Goal: Connect with others: Connect with others

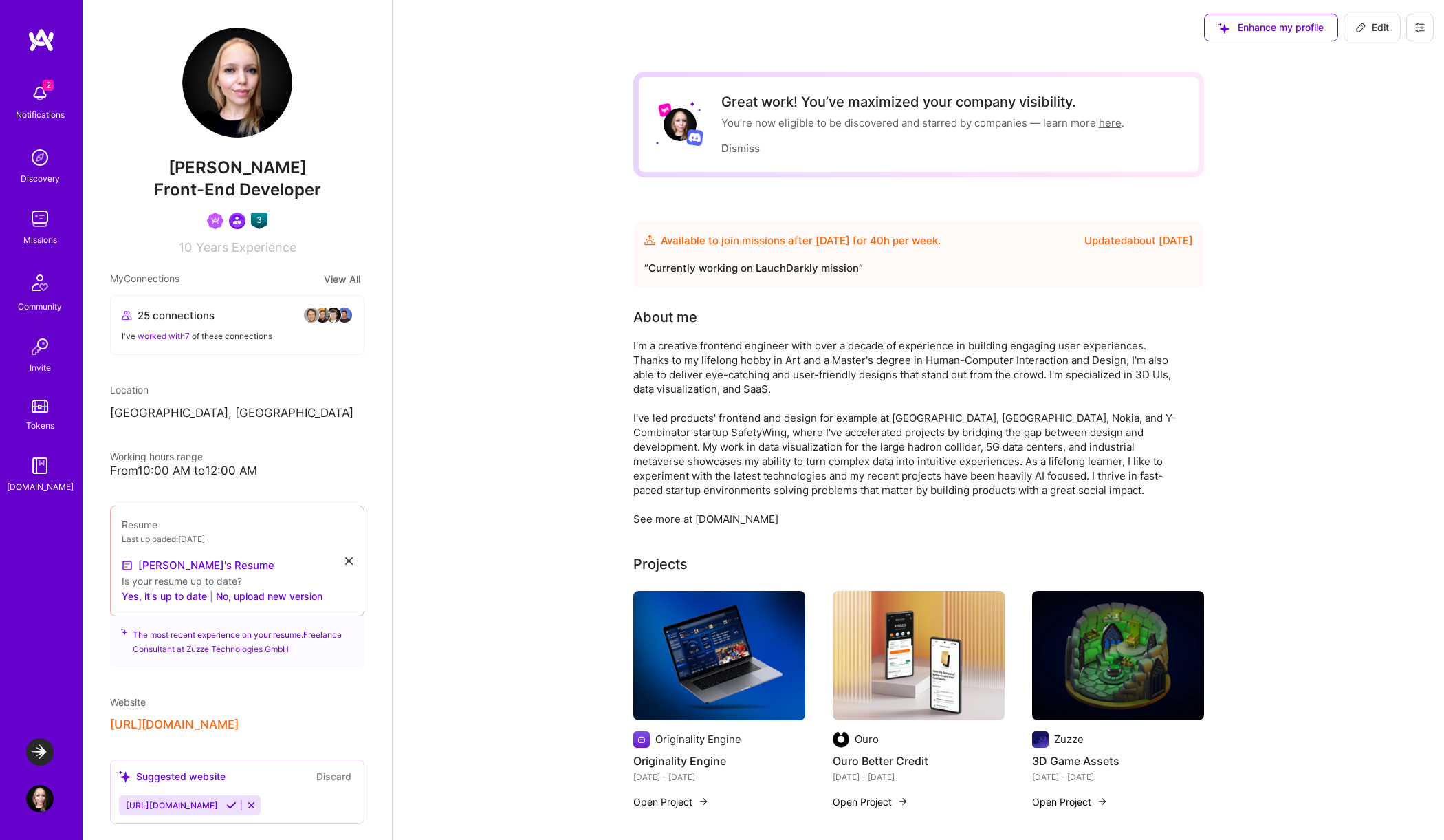
click at [29, 161] on img at bounding box center [39, 157] width 27 height 27
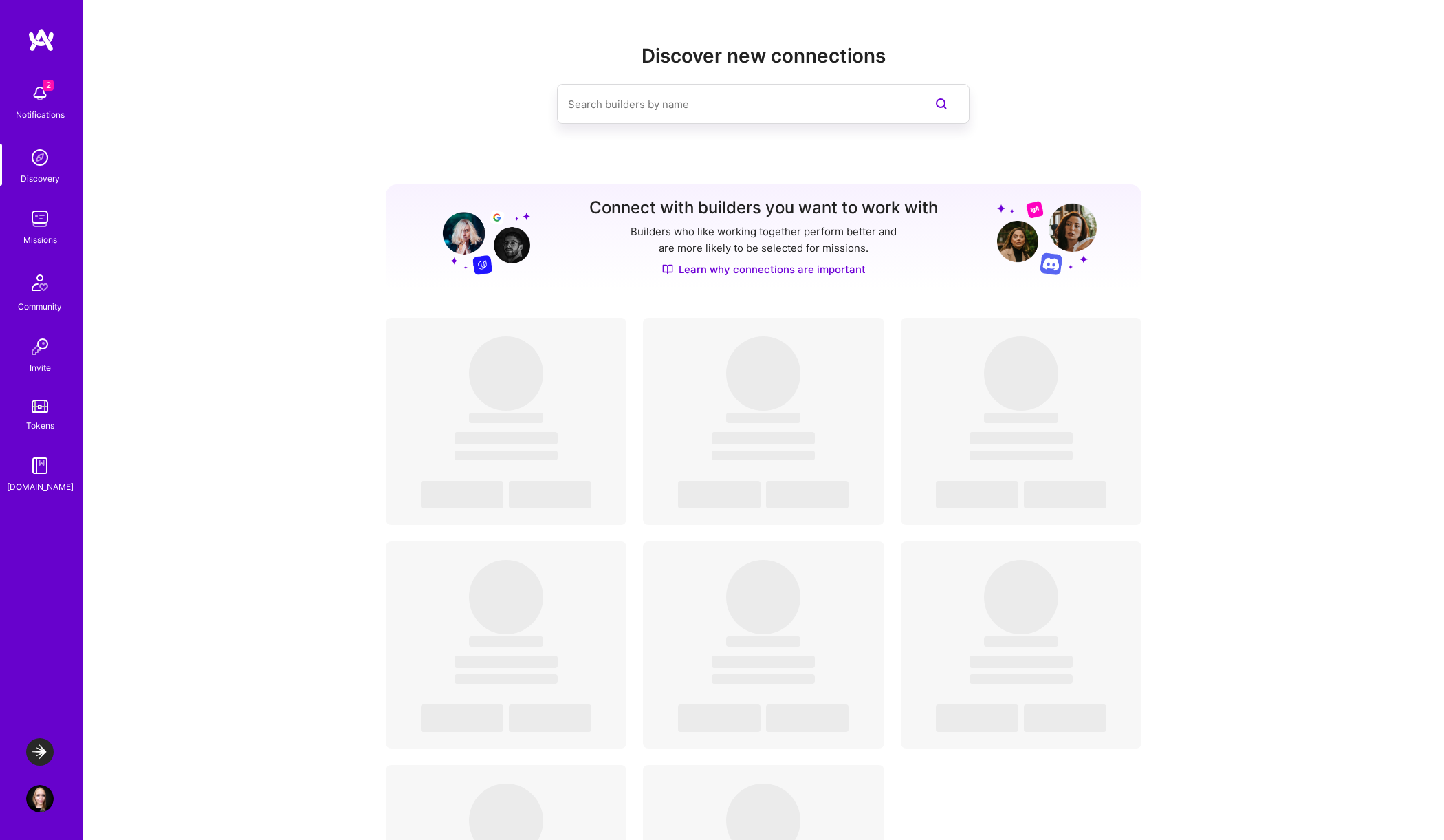
click at [586, 106] on input at bounding box center [735, 105] width 335 height 35
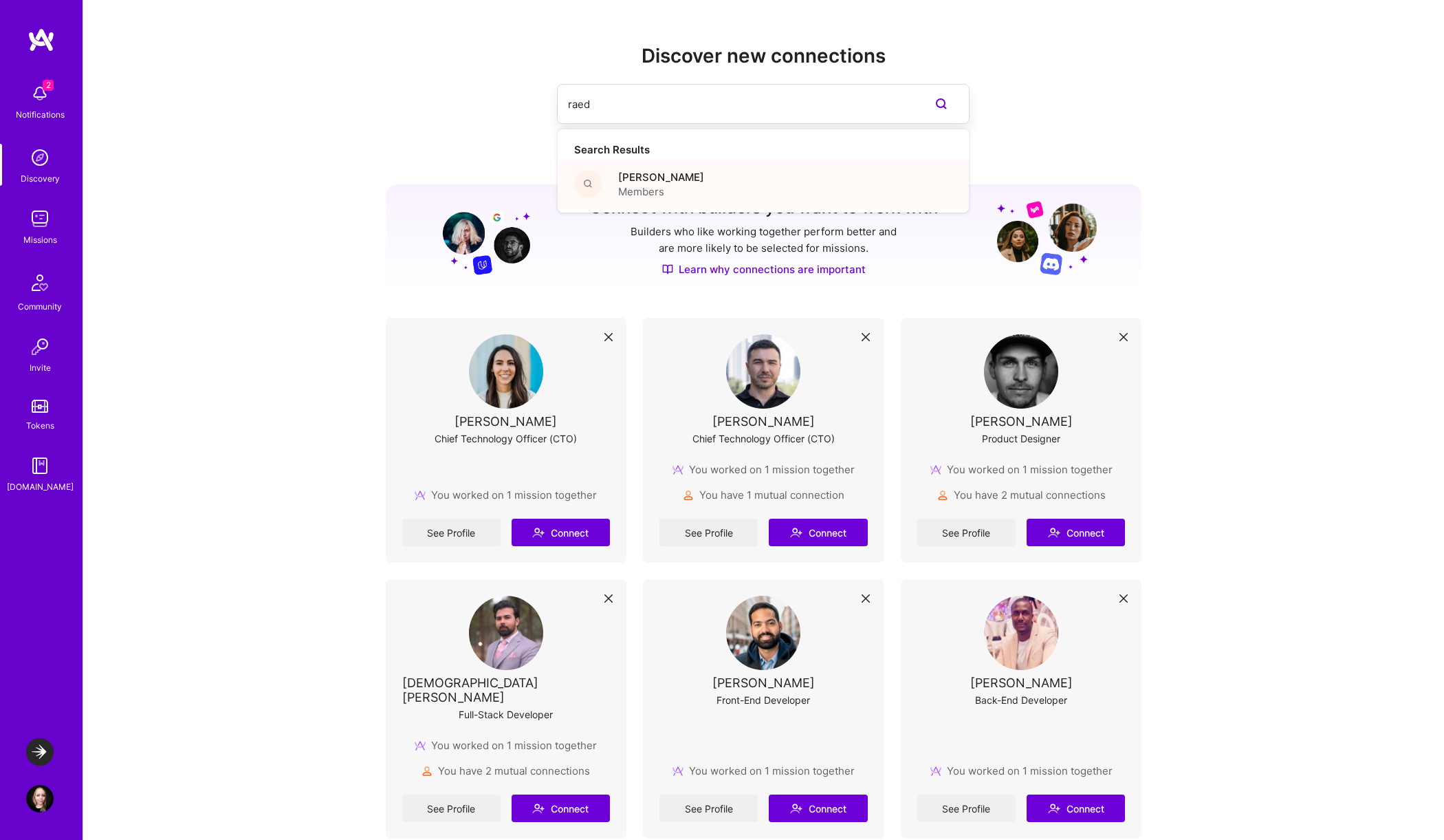
type input "raed"
click at [679, 173] on div "[PERSON_NAME] Members" at bounding box center [764, 184] width 412 height 50
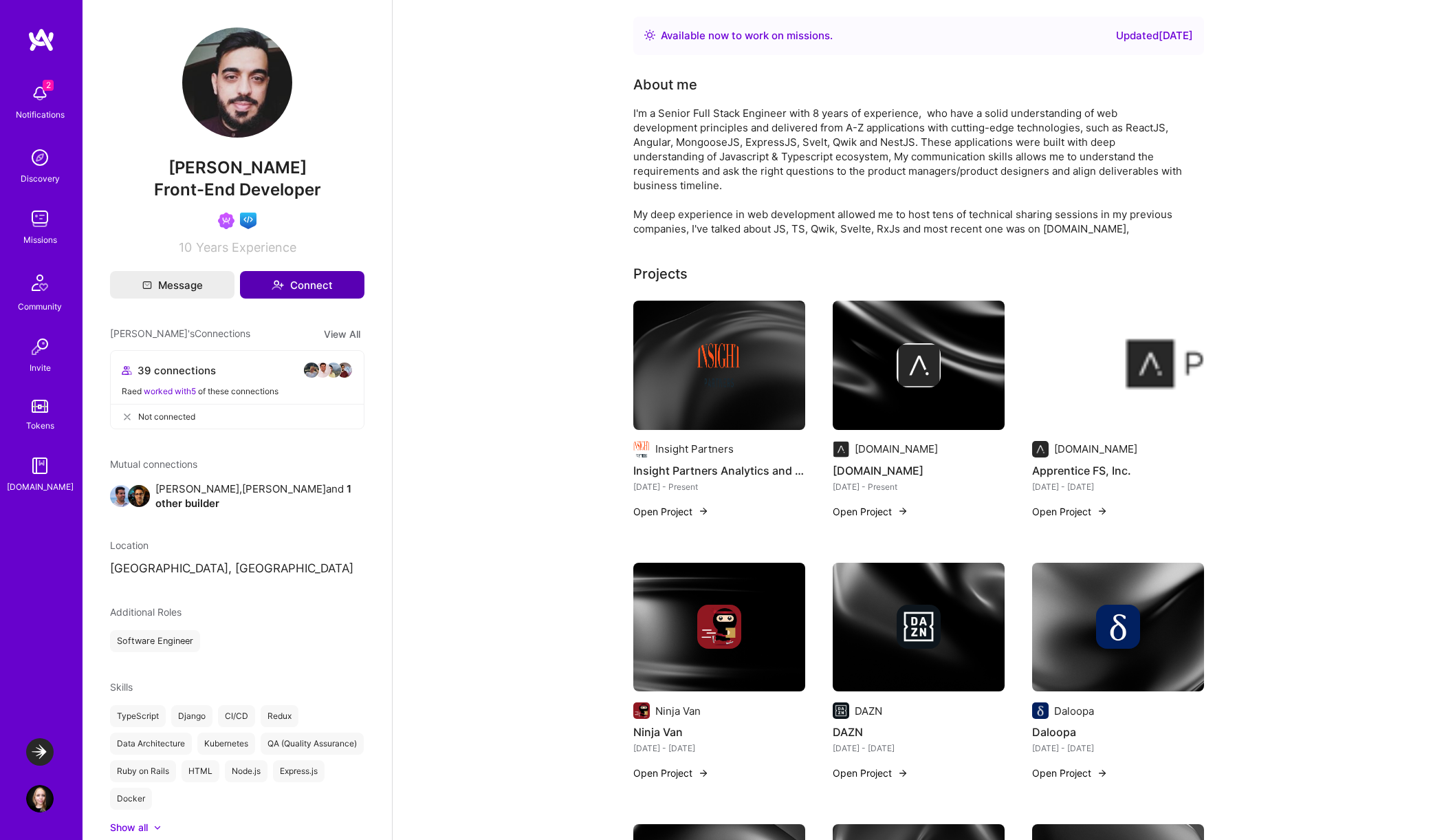
click at [323, 283] on button "Connect" at bounding box center [302, 284] width 124 height 27
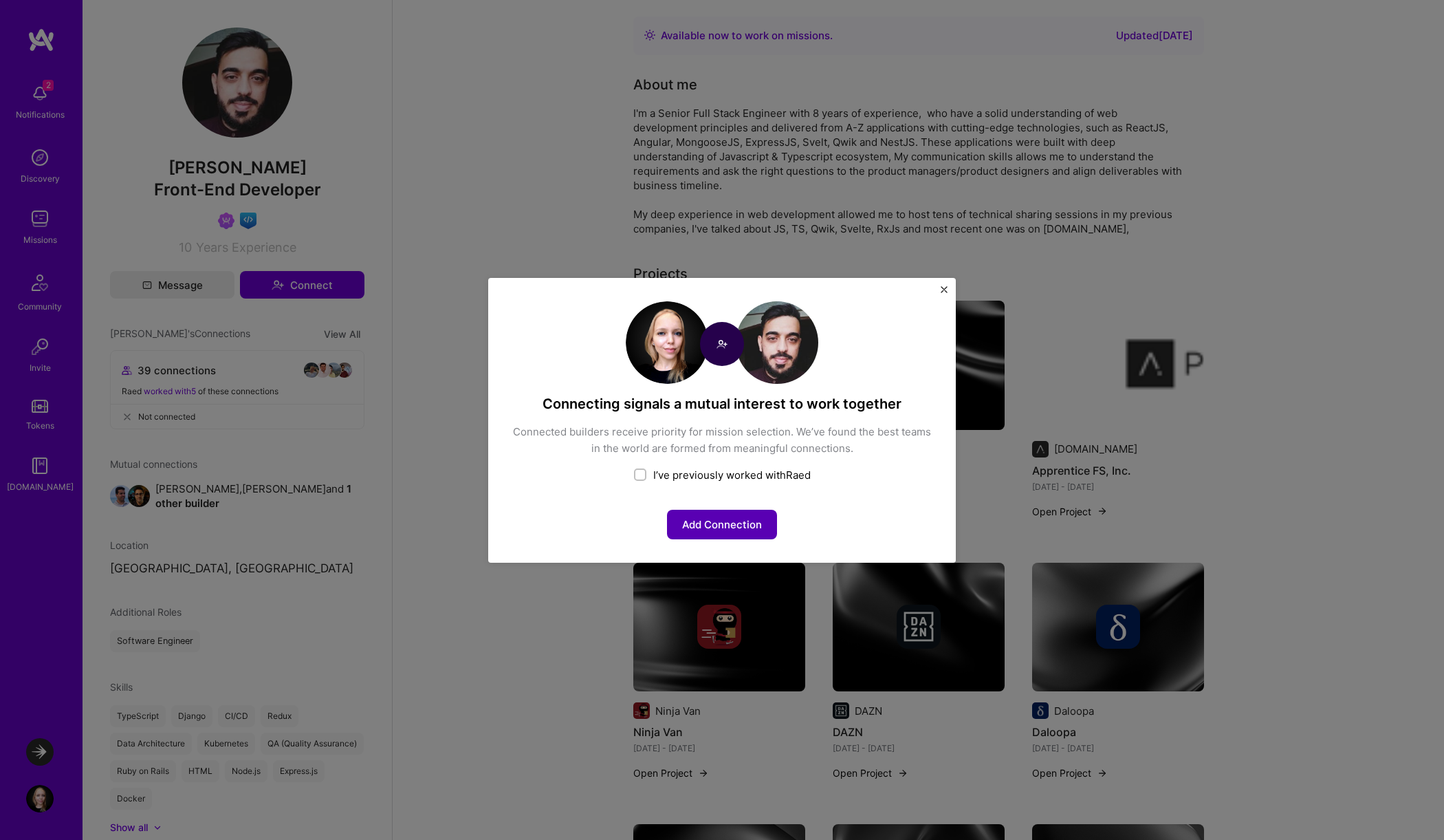
click at [732, 524] on button "Add Connection" at bounding box center [722, 524] width 110 height 29
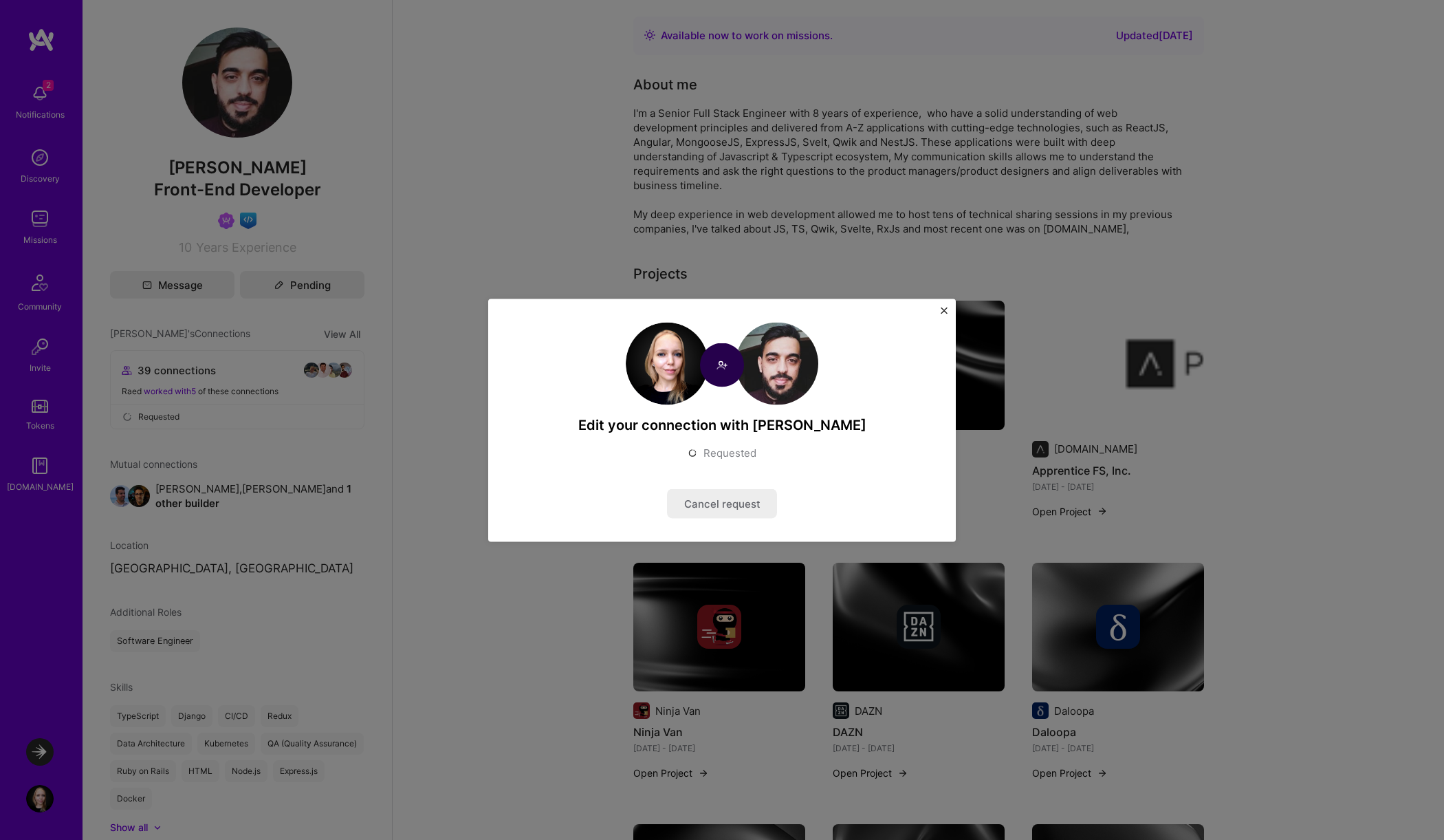
click at [944, 309] on img "Close" at bounding box center [945, 310] width 7 height 7
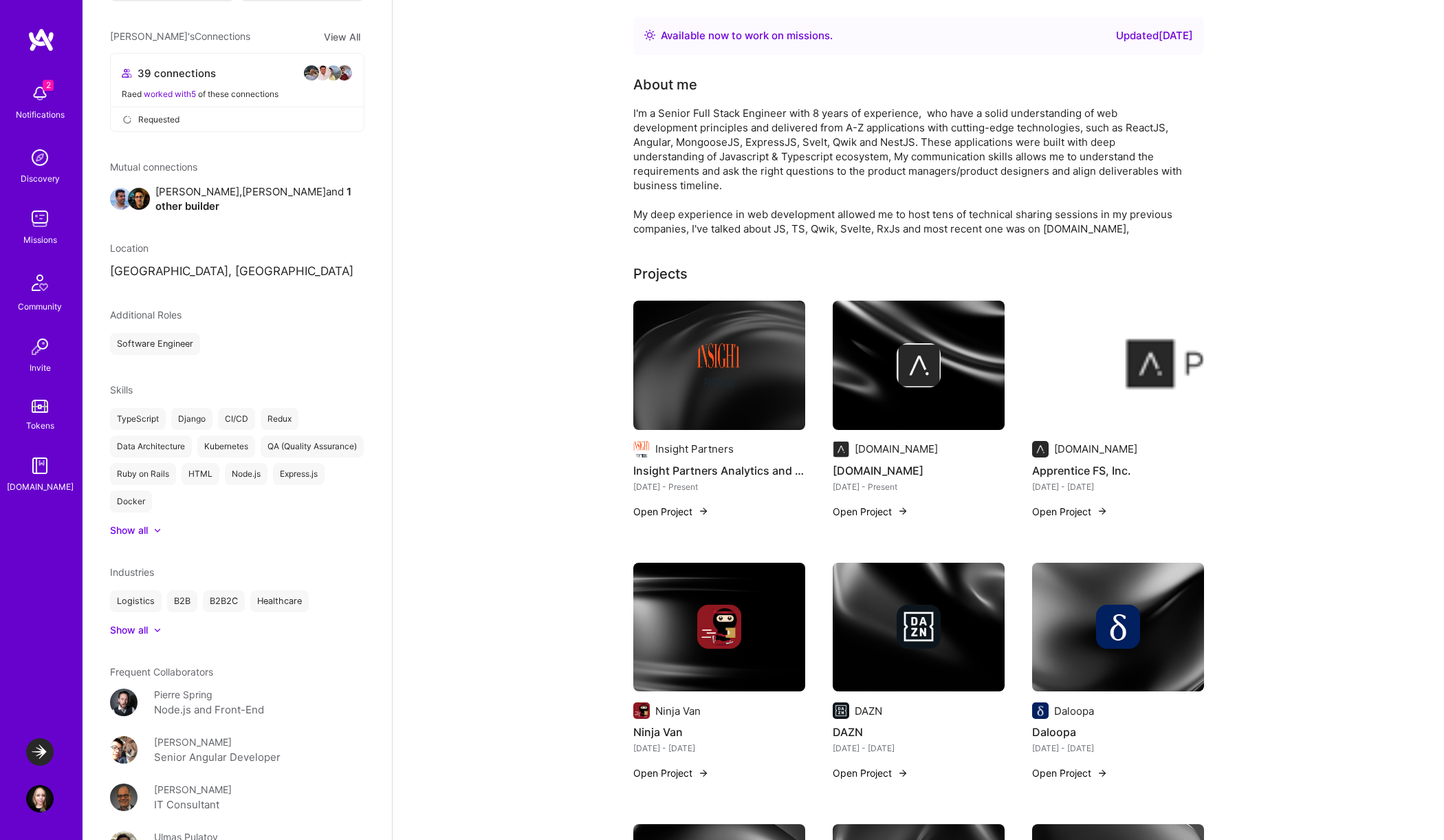
scroll to position [531, 0]
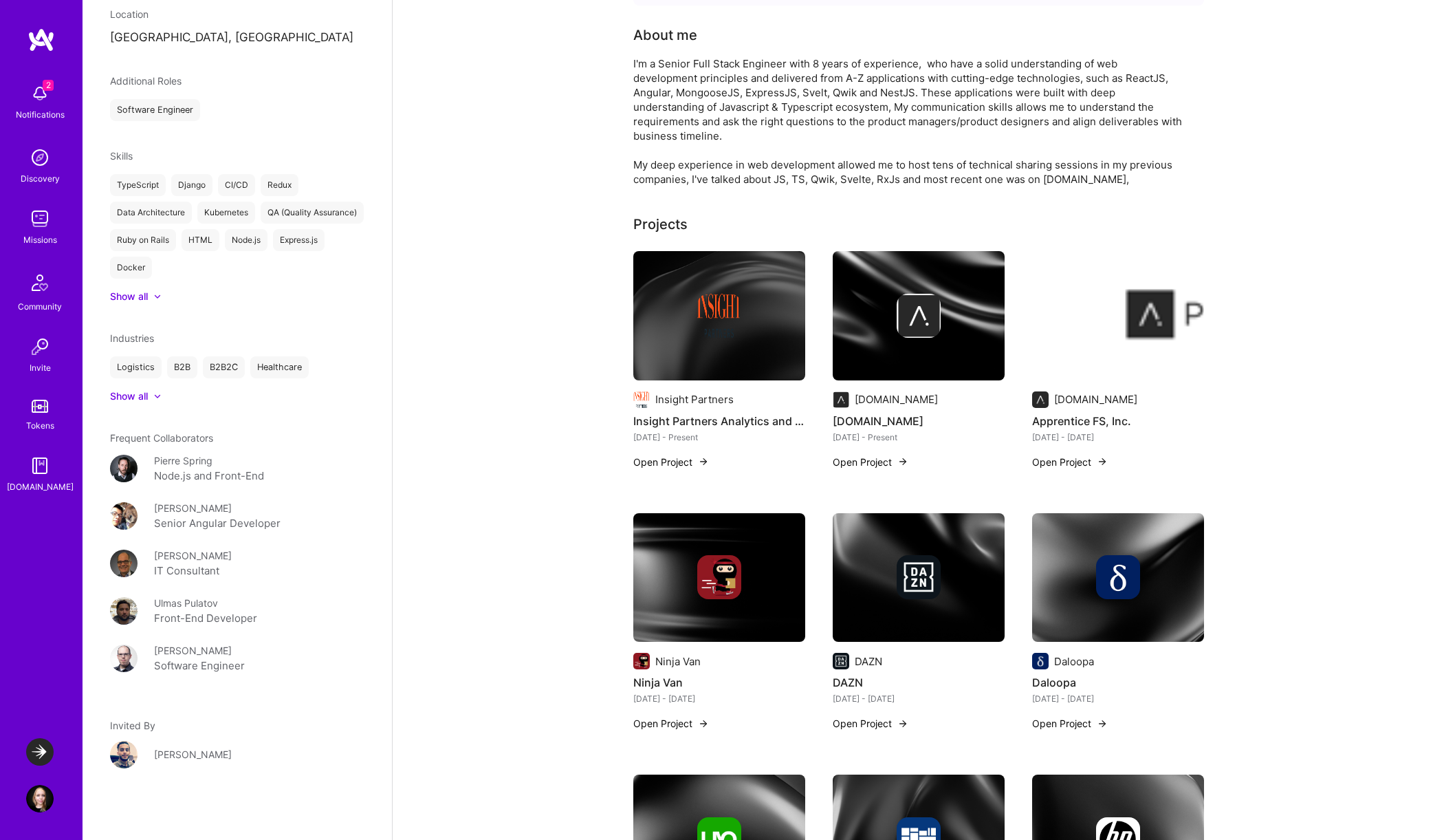
scroll to position [0, 0]
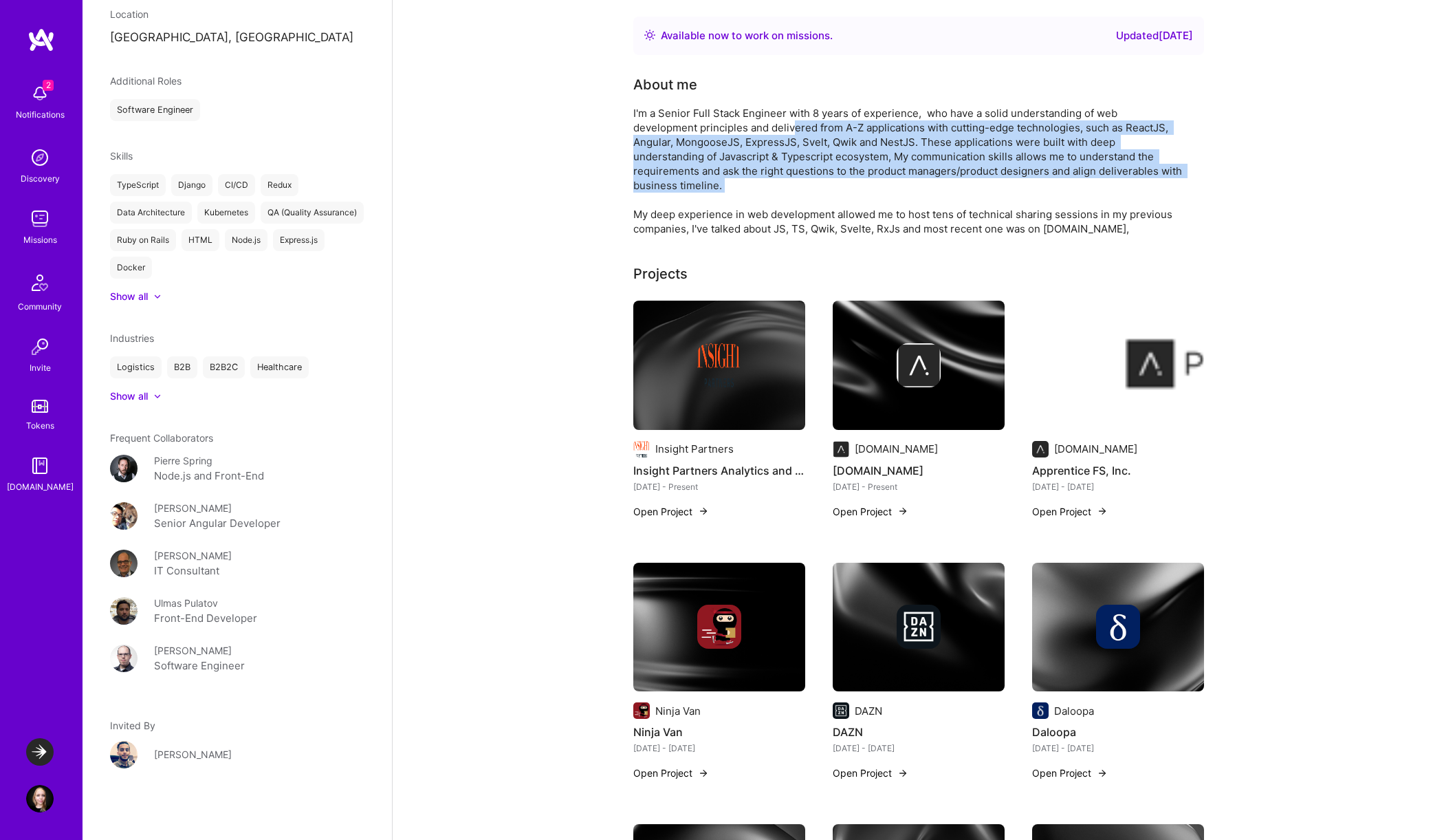
drag, startPoint x: 727, startPoint y: 124, endPoint x: 1142, endPoint y: 182, distance: 419.0
click at [1142, 182] on div "I'm a Senior Full Stack Engineer with 8 years of experience, who have a solid u…" at bounding box center [908, 170] width 550 height 130
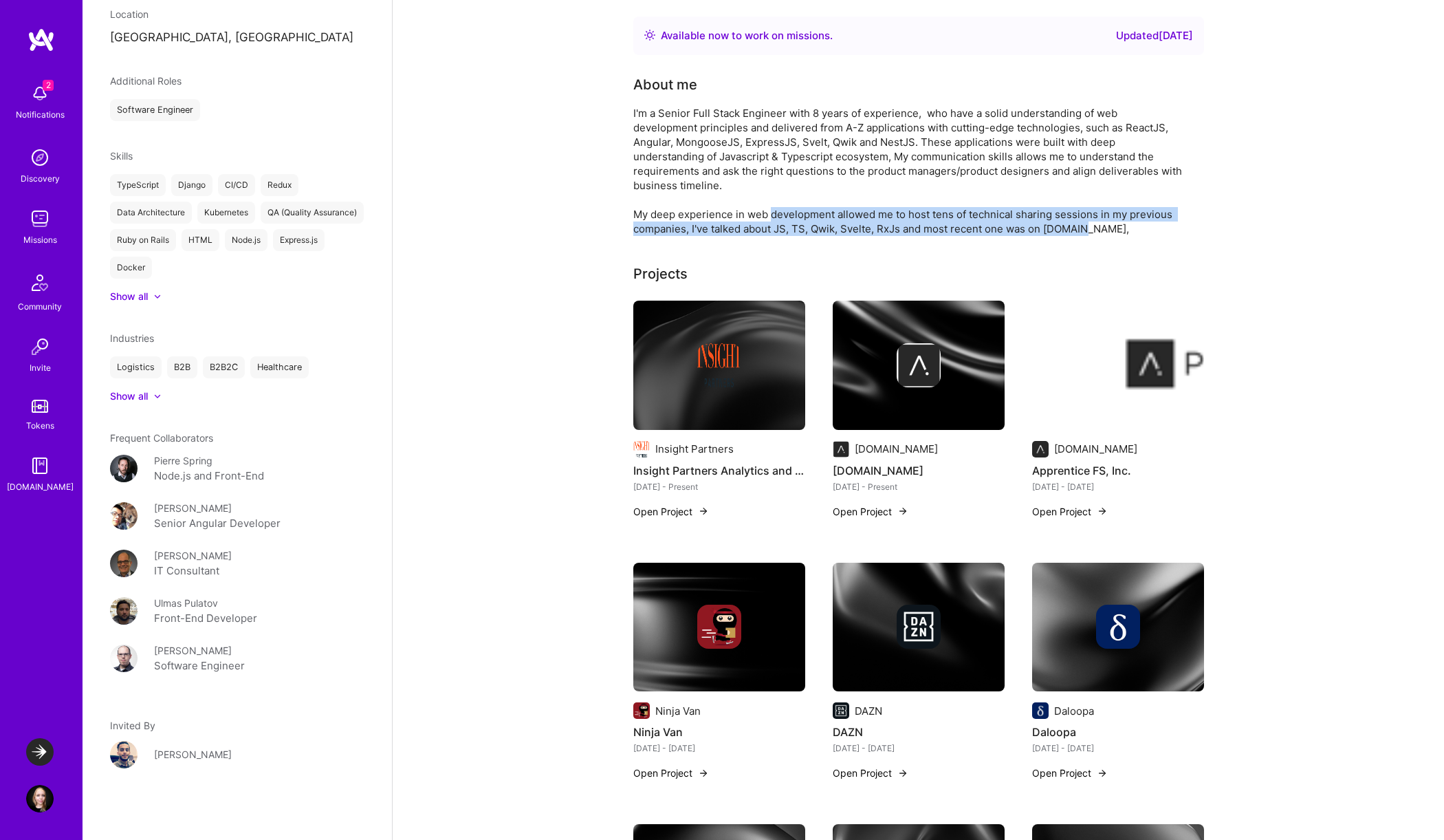
drag, startPoint x: 769, startPoint y: 195, endPoint x: 1125, endPoint y: 209, distance: 356.3
click at [1125, 209] on div "I'm a Senior Full Stack Engineer with 8 years of experience, who have a solid u…" at bounding box center [908, 170] width 550 height 130
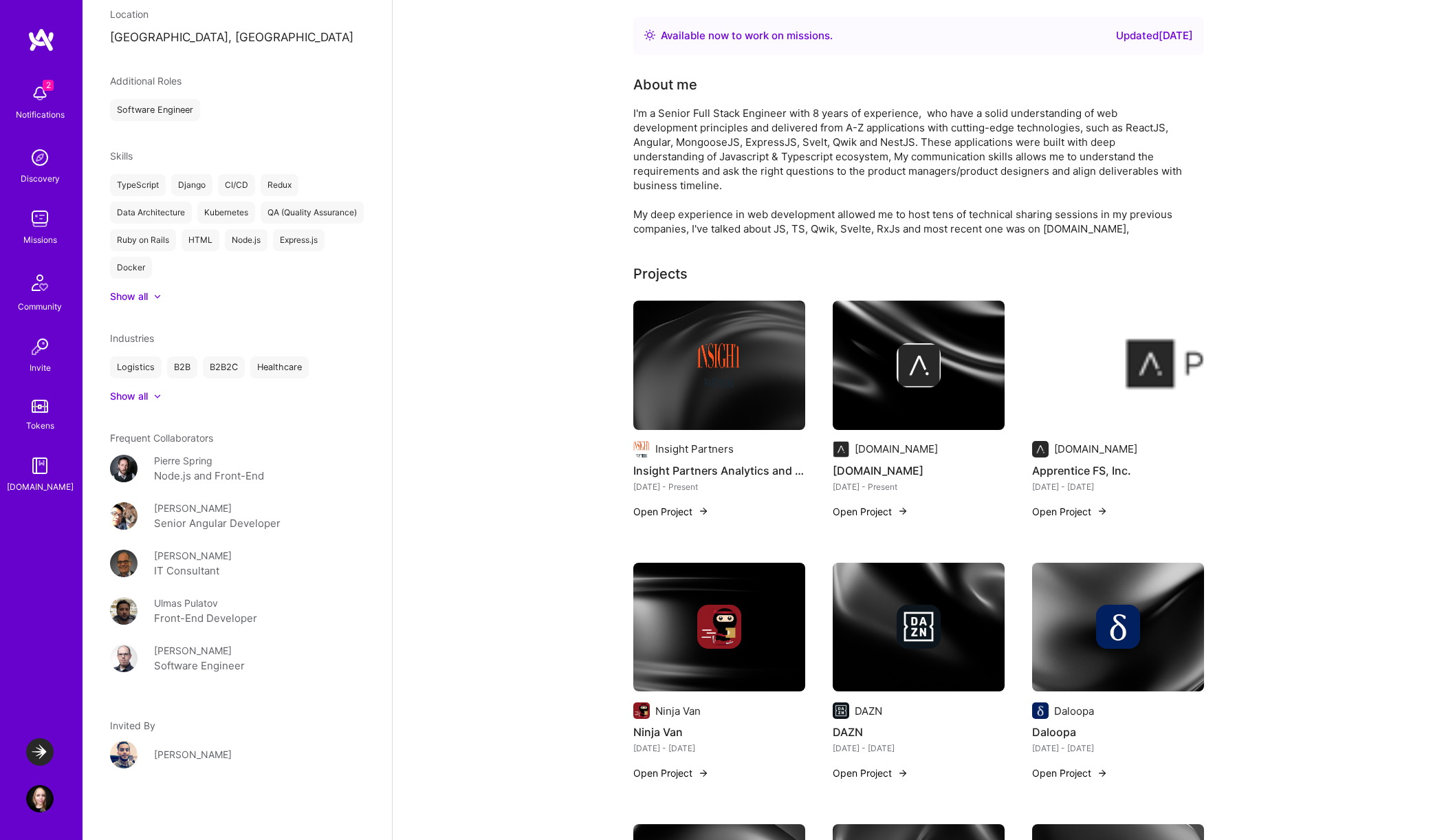
click at [1056, 207] on div "I'm a Senior Full Stack Engineer with 8 years of experience, who have a solid u…" at bounding box center [908, 170] width 550 height 130
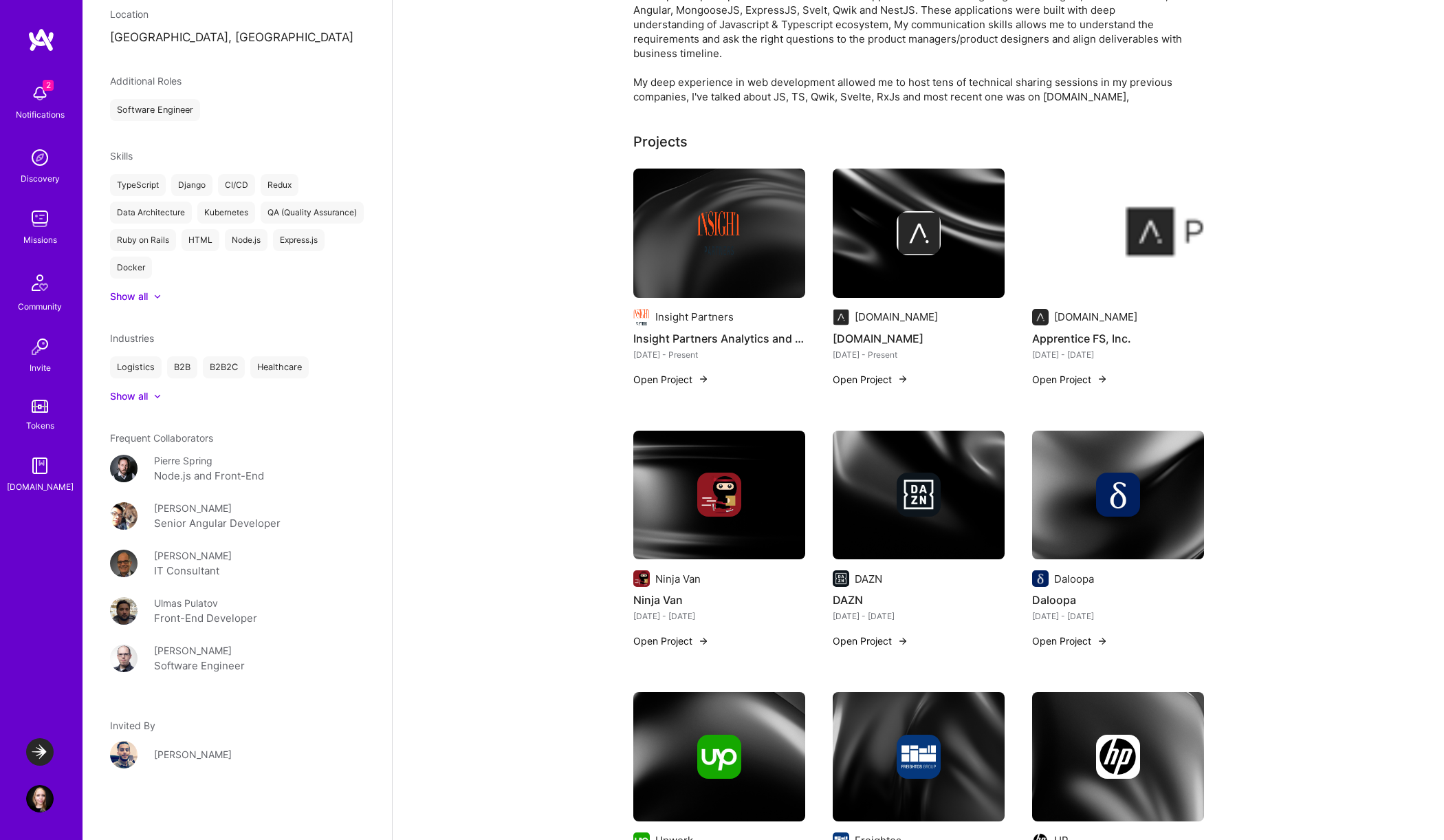
scroll to position [133, 0]
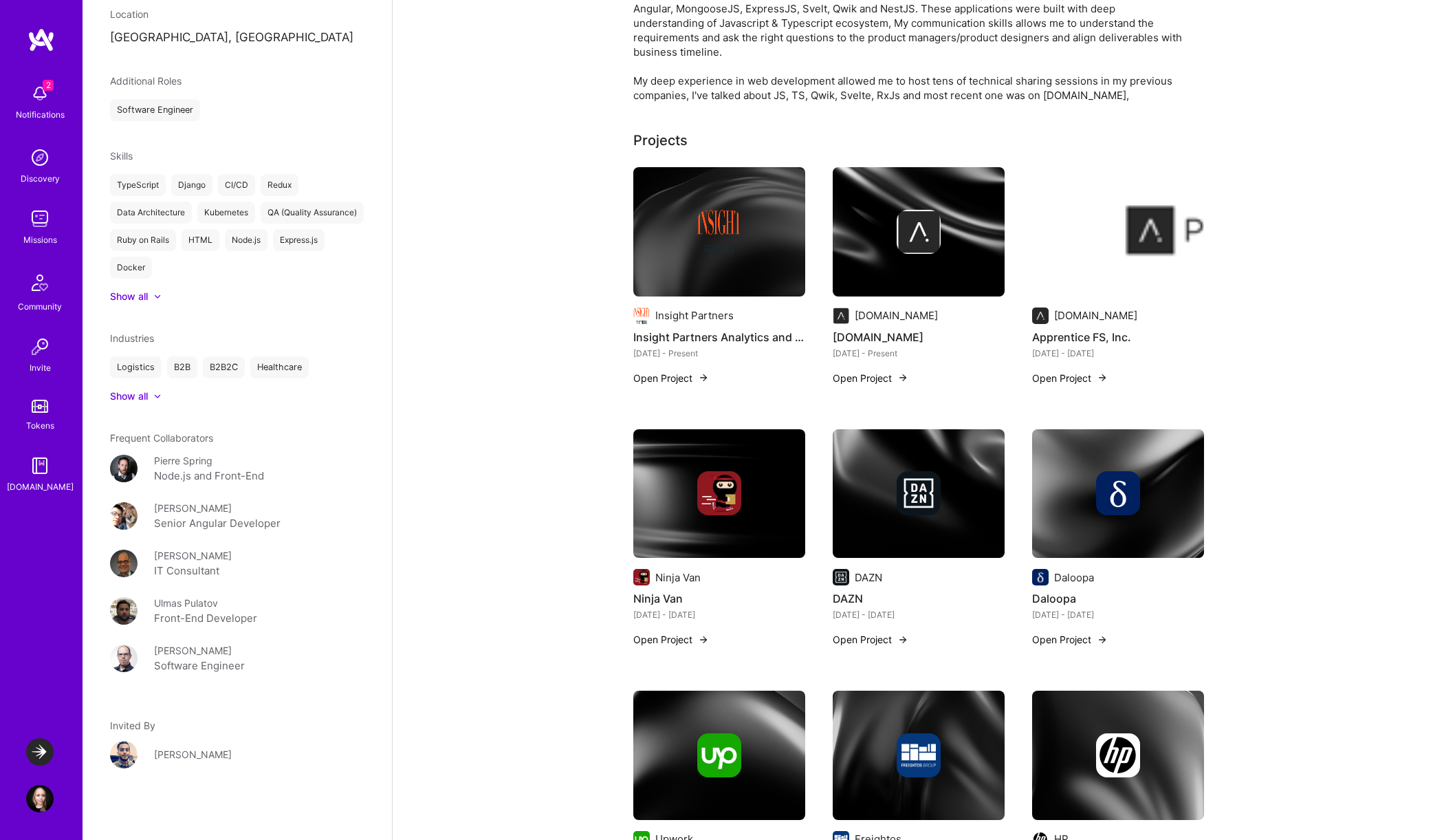
click at [881, 269] on img at bounding box center [919, 232] width 172 height 130
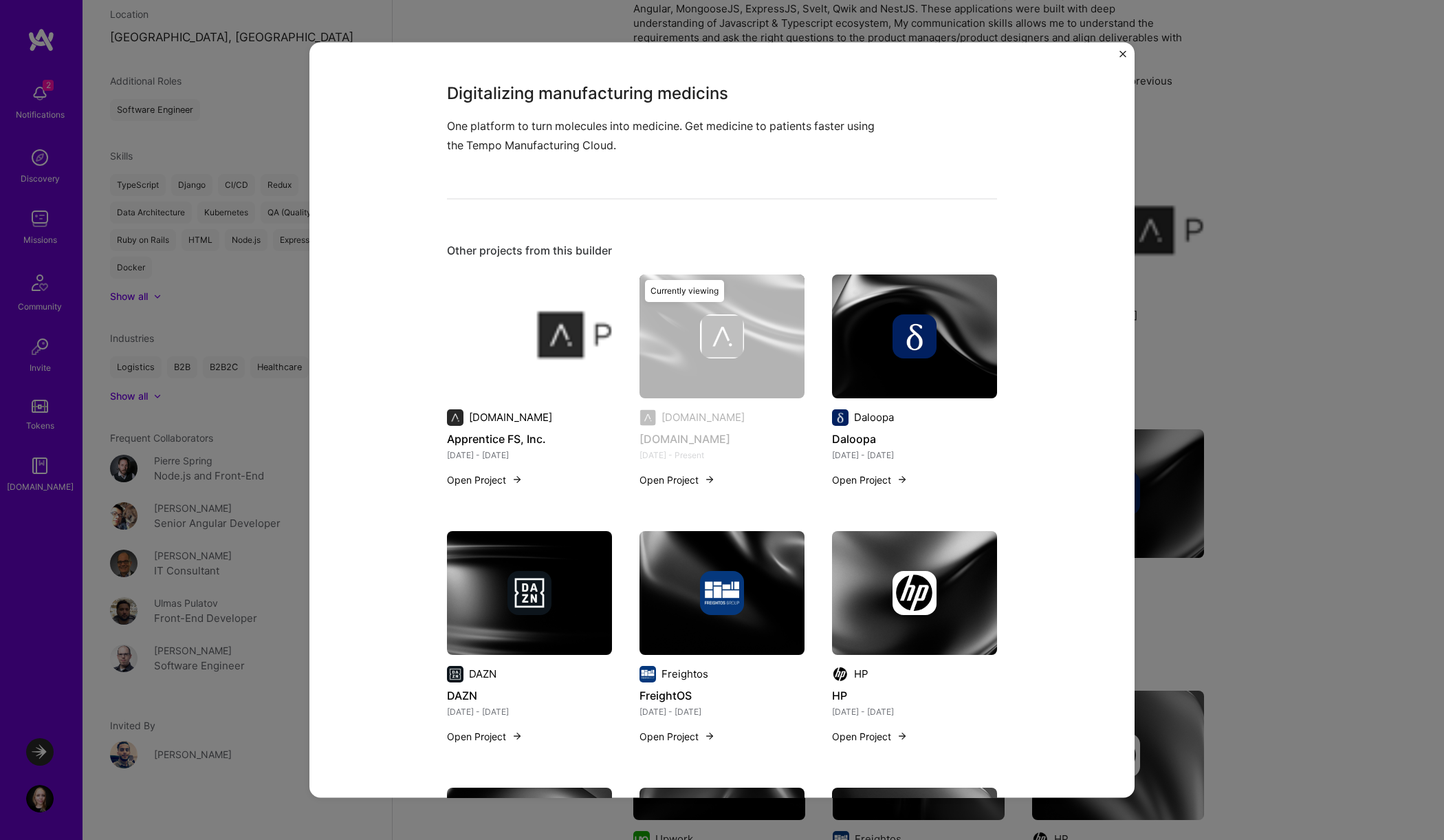
scroll to position [390, 0]
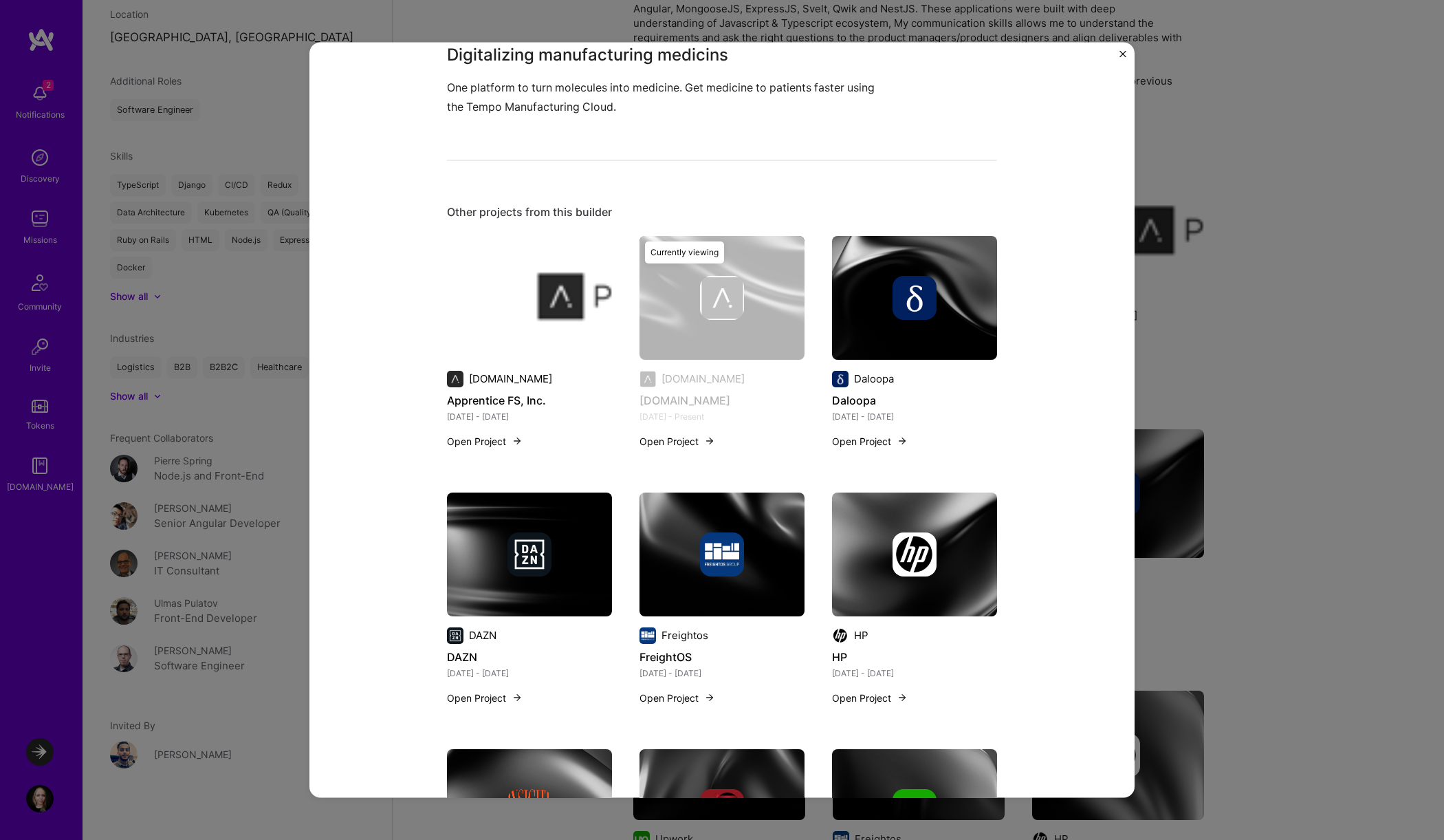
click at [1121, 53] on img "Close" at bounding box center [1123, 54] width 7 height 7
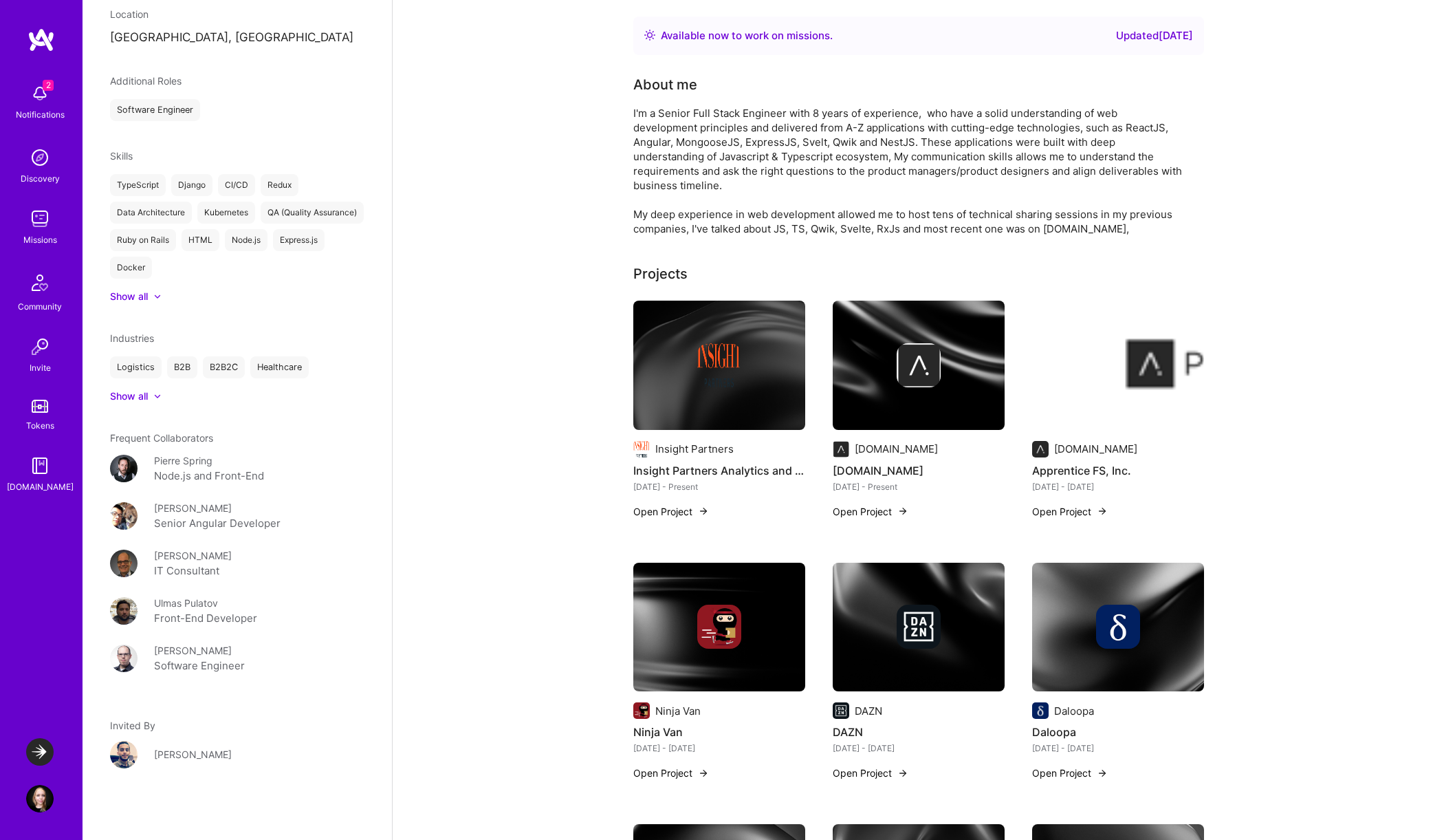
click at [41, 108] on div "Notifications" at bounding box center [40, 114] width 49 height 14
click at [42, 801] on img at bounding box center [39, 798] width 27 height 27
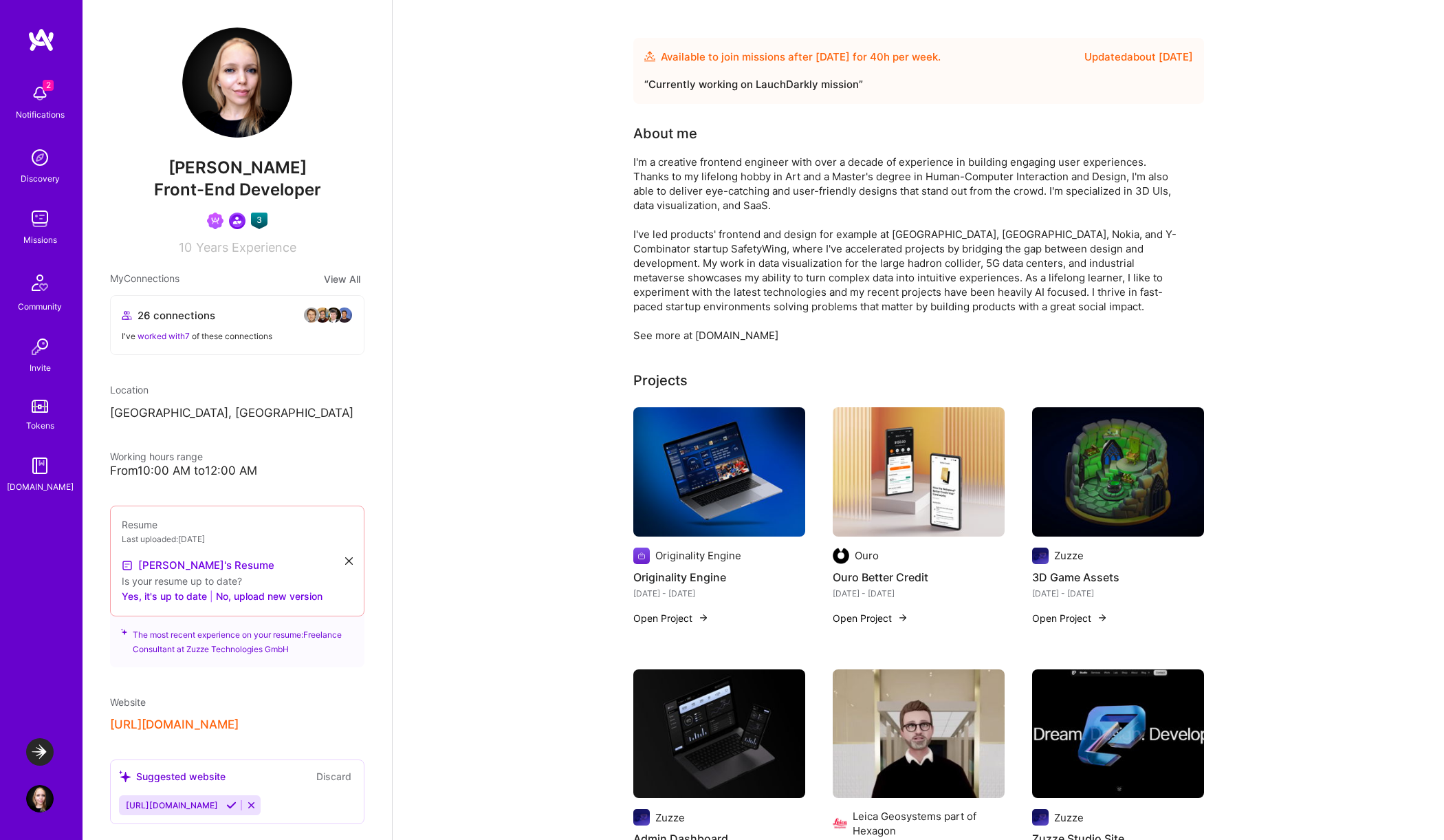
scroll to position [187, 0]
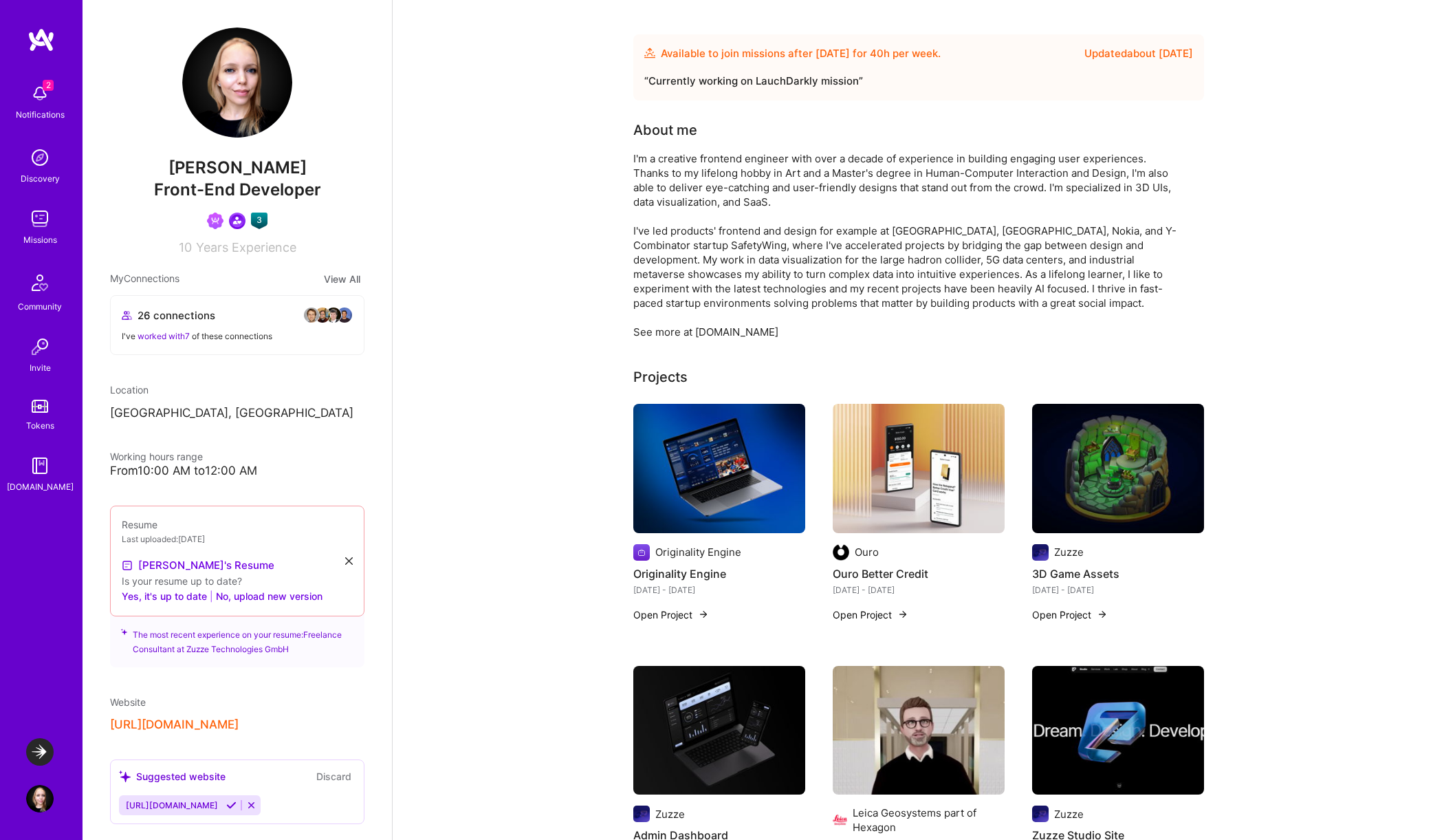
click at [42, 109] on div "Notifications" at bounding box center [40, 114] width 49 height 14
click at [42, 108] on div "2 Notifications Discovery Missions Community Invite Tokens [DOMAIN_NAME]" at bounding box center [41, 286] width 82 height 417
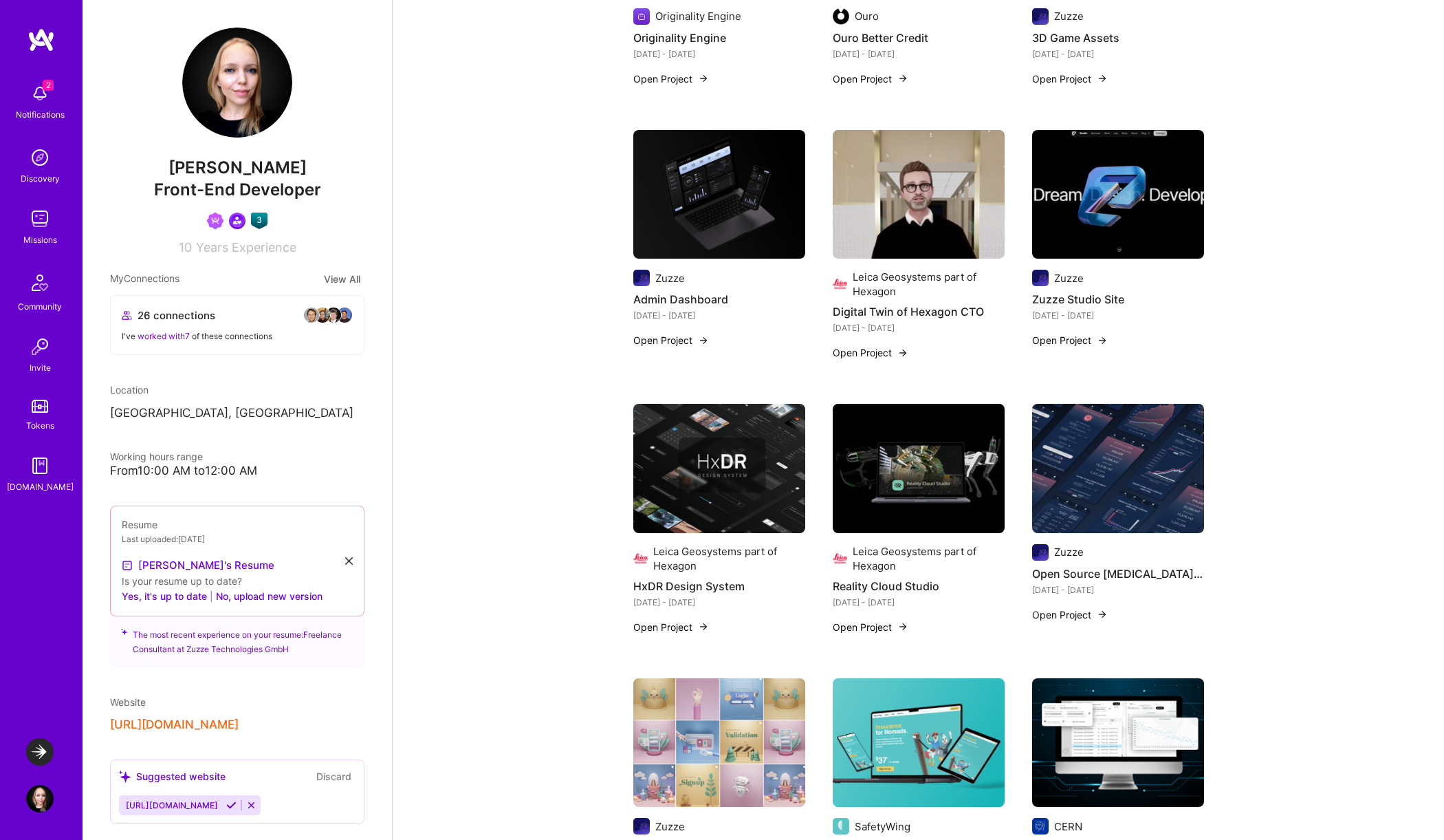
scroll to position [0, 0]
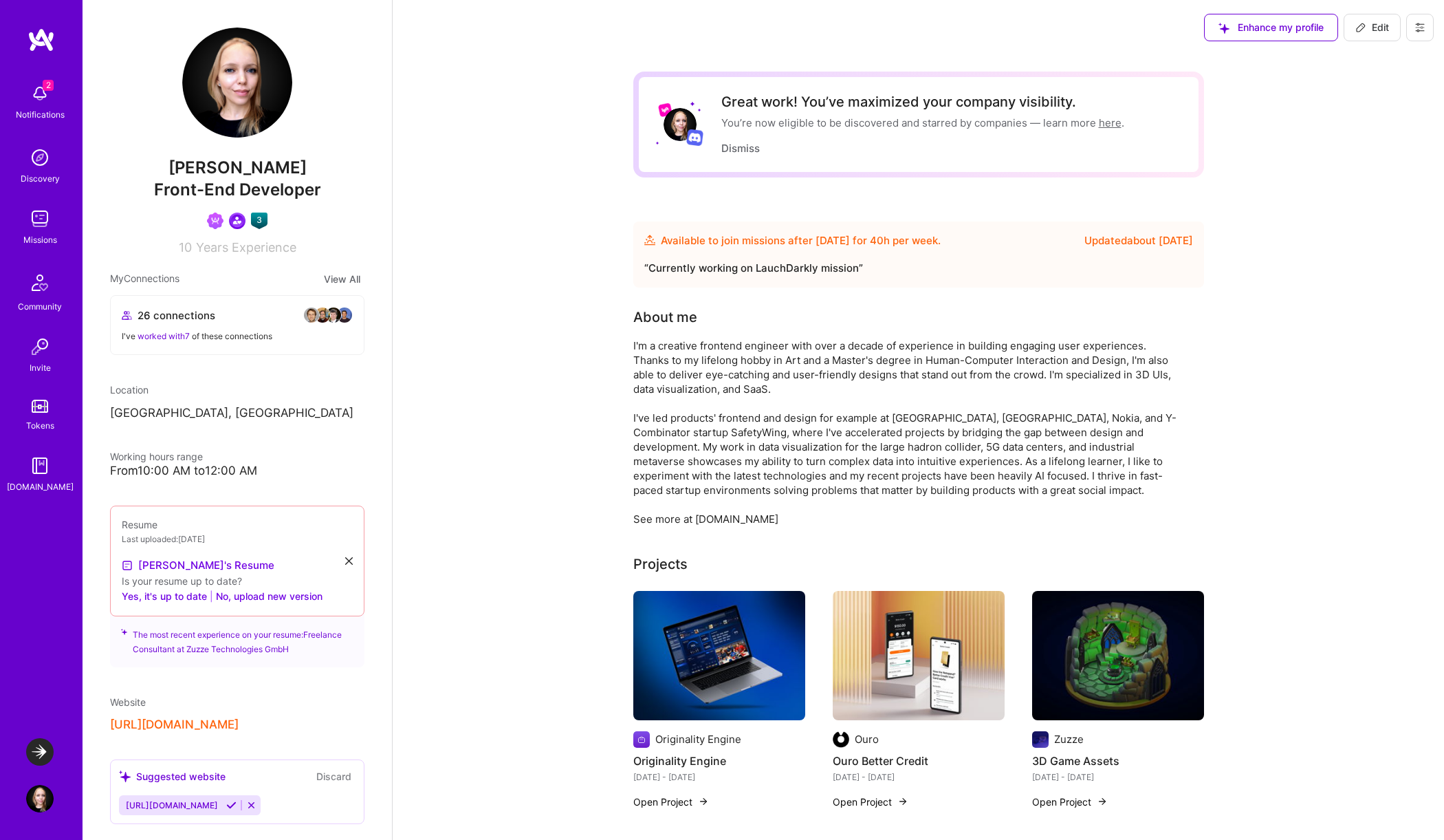
click at [38, 167] on img at bounding box center [39, 157] width 27 height 27
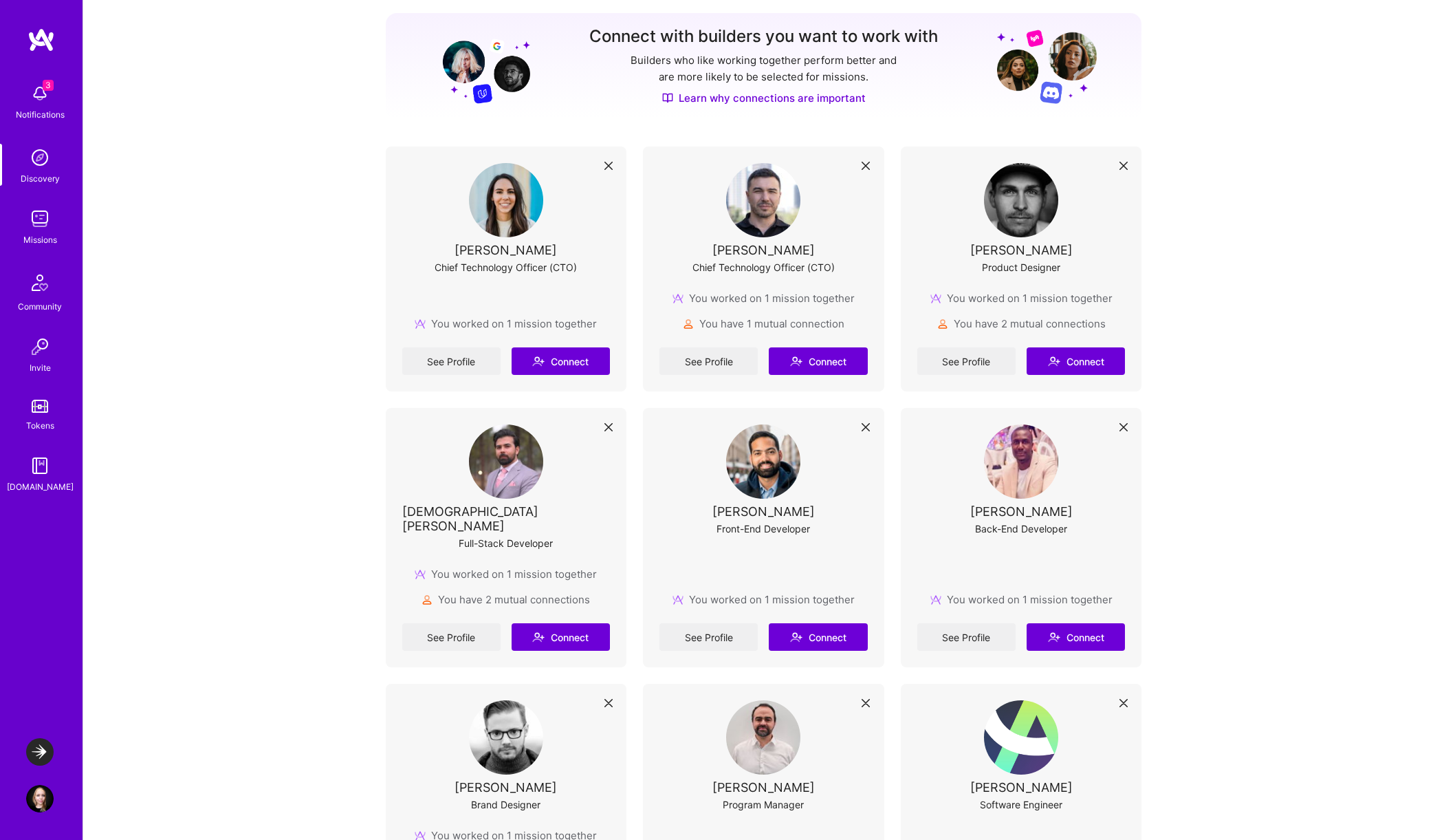
scroll to position [99, 0]
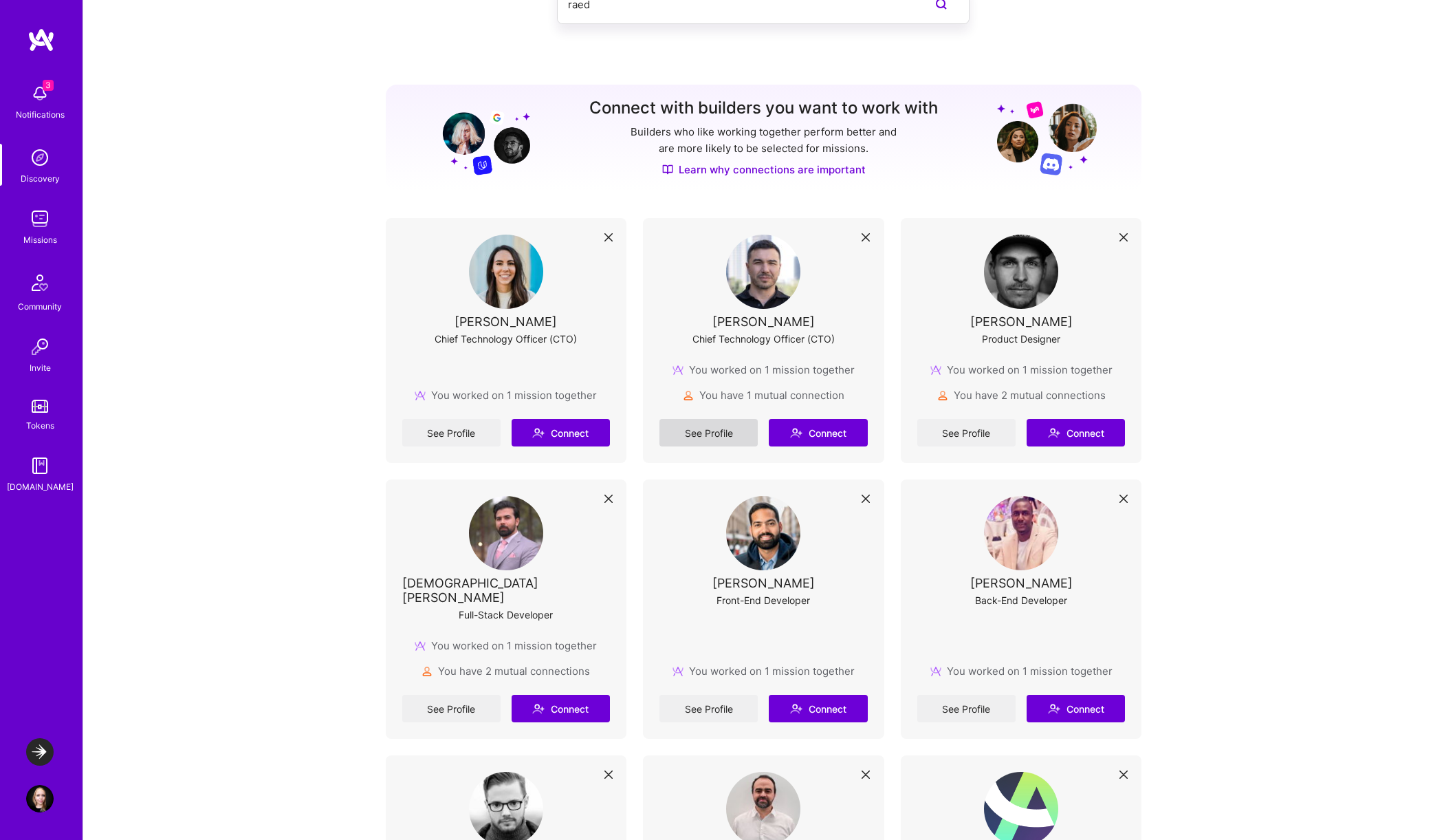
click at [699, 435] on link "See Profile" at bounding box center [709, 432] width 98 height 27
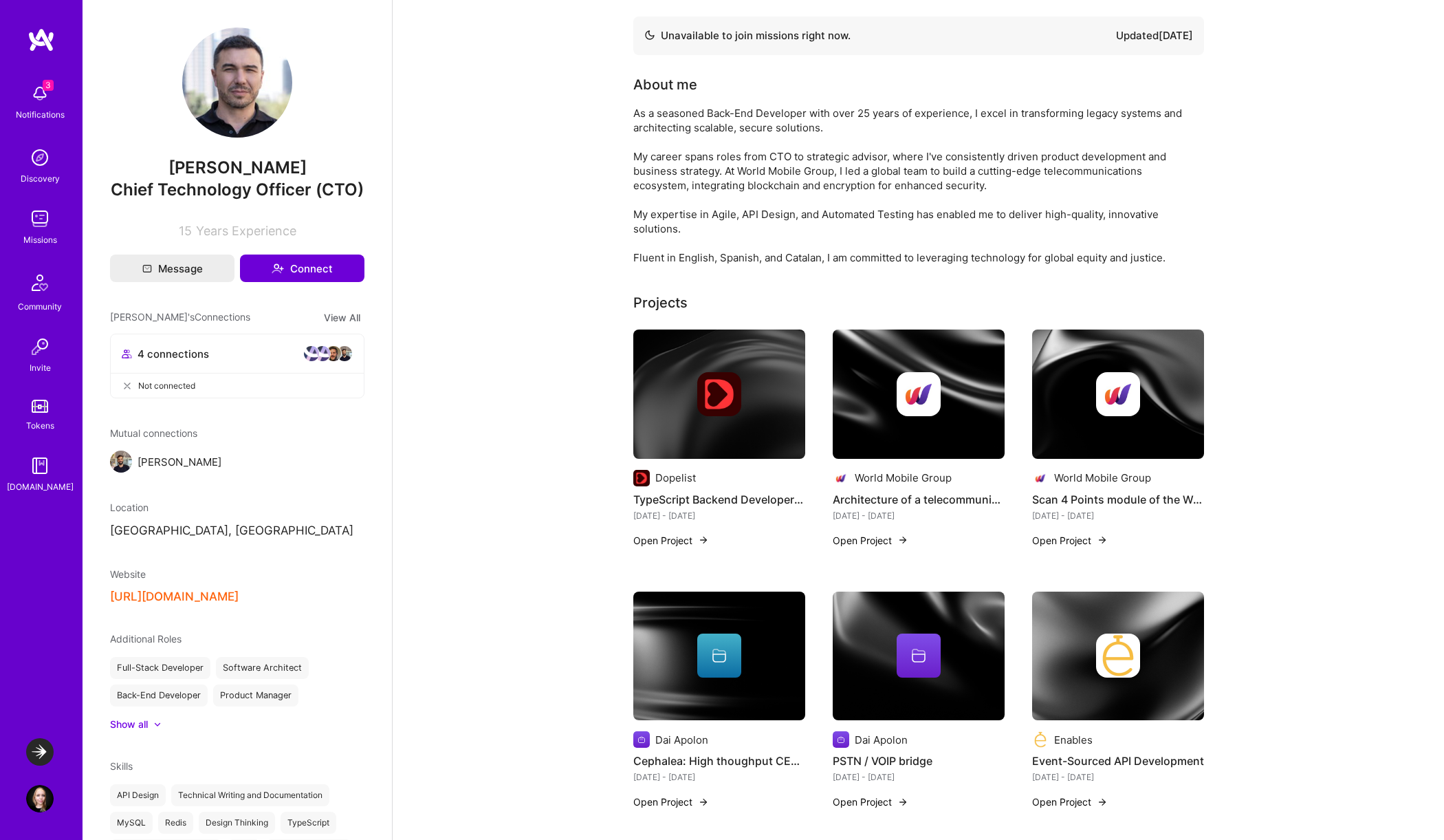
click at [326, 354] on img at bounding box center [322, 353] width 17 height 17
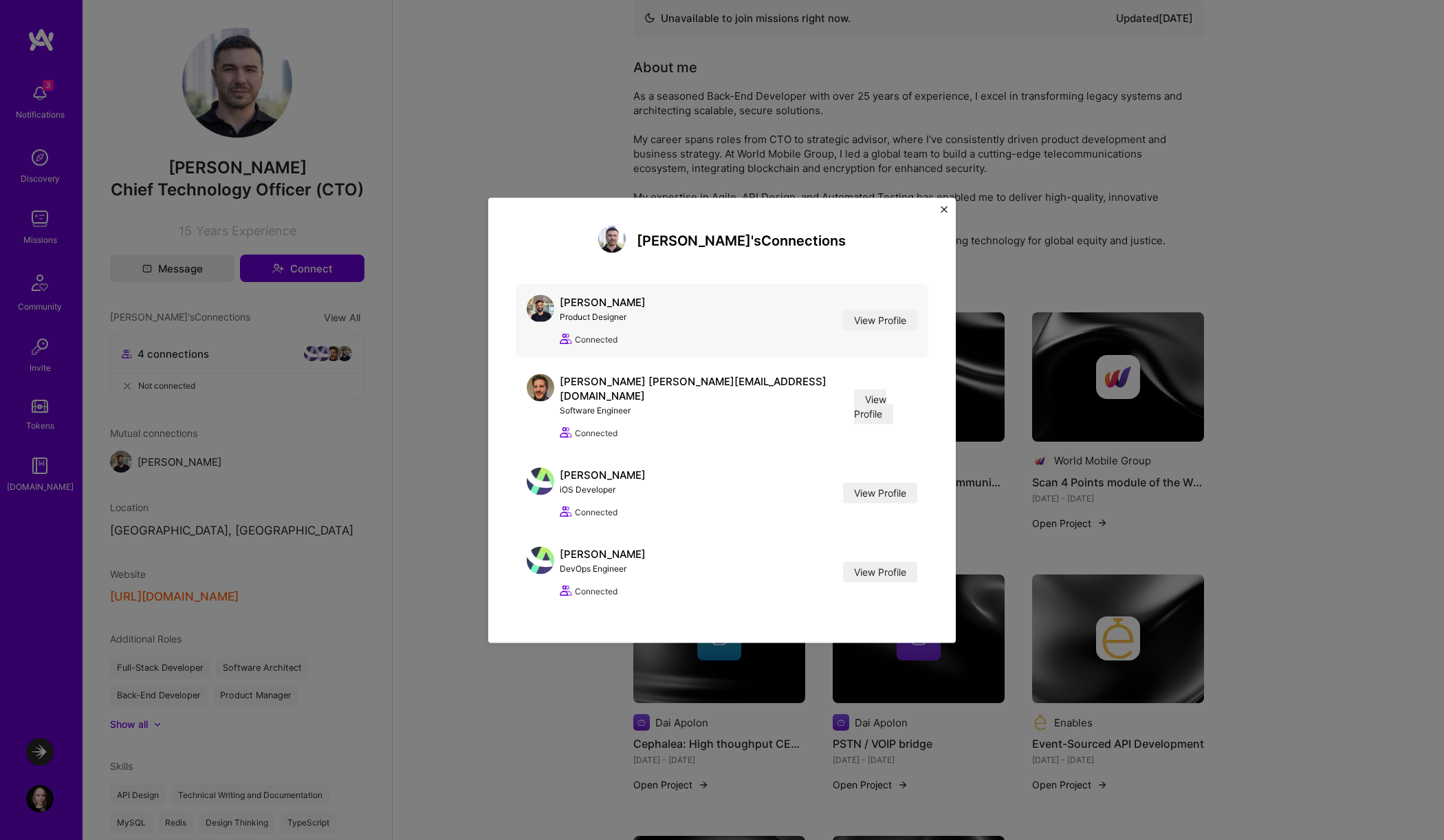
scroll to position [20, 0]
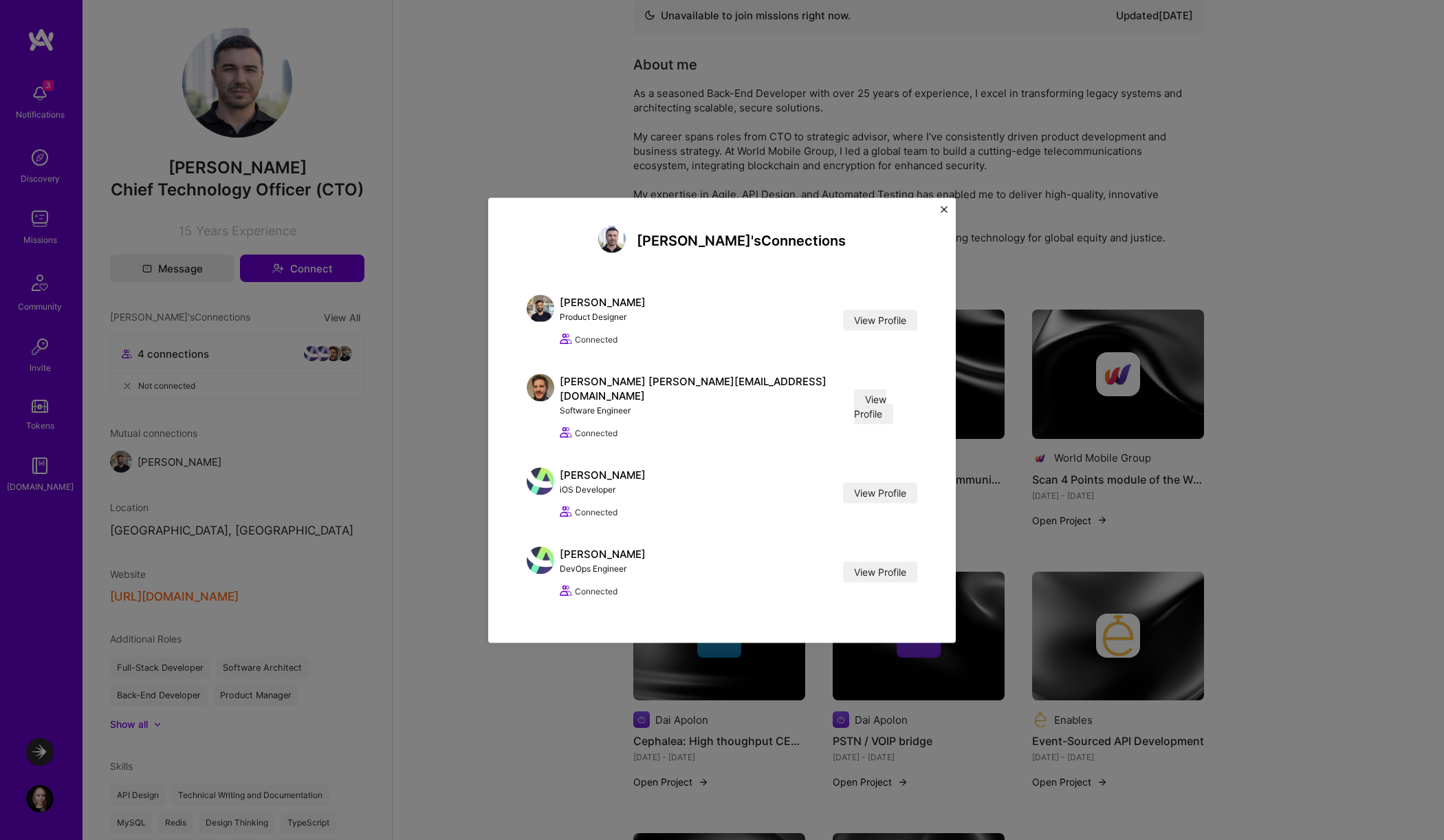
click at [943, 213] on img "Close" at bounding box center [945, 209] width 7 height 7
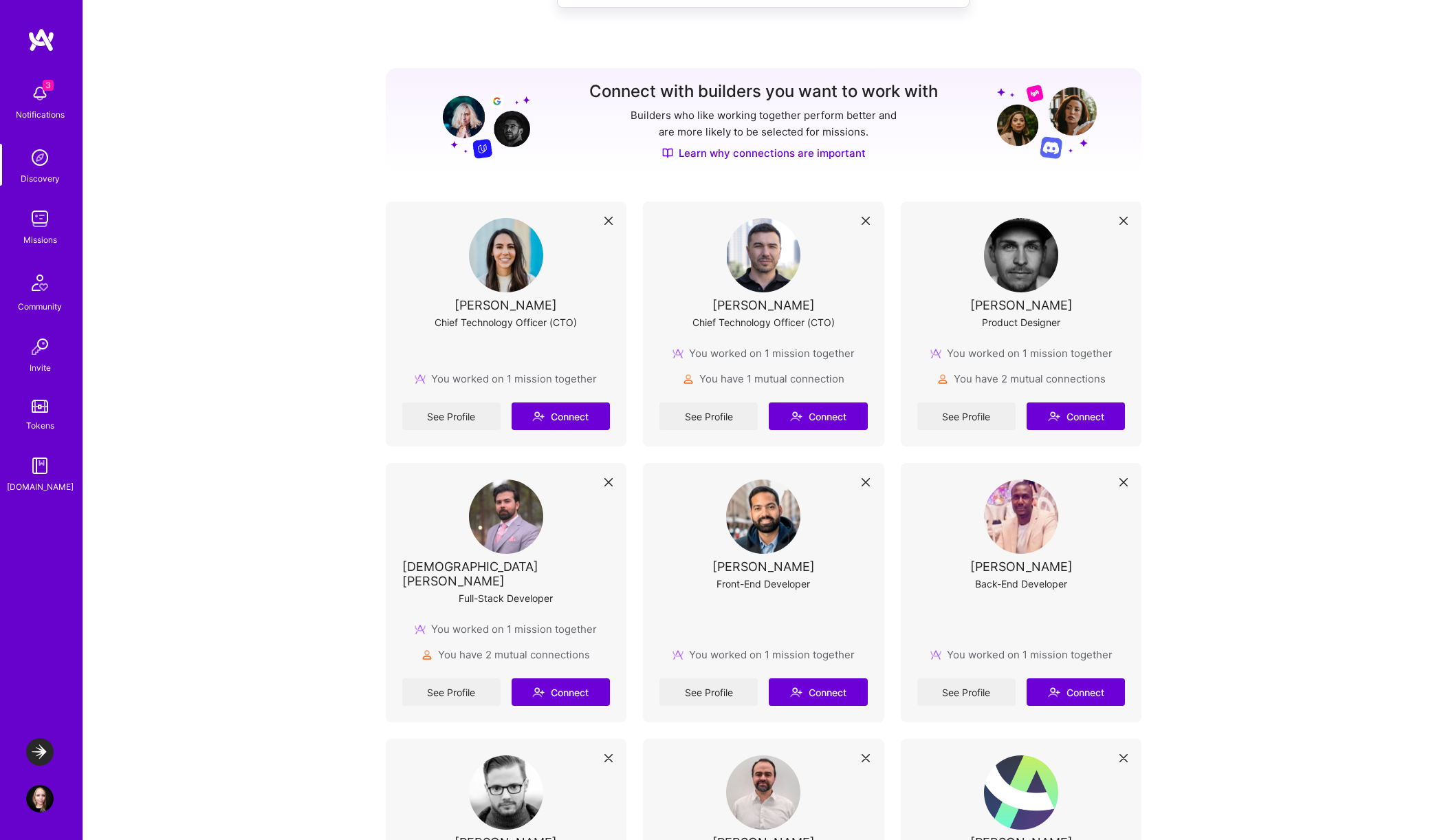
scroll to position [118, 0]
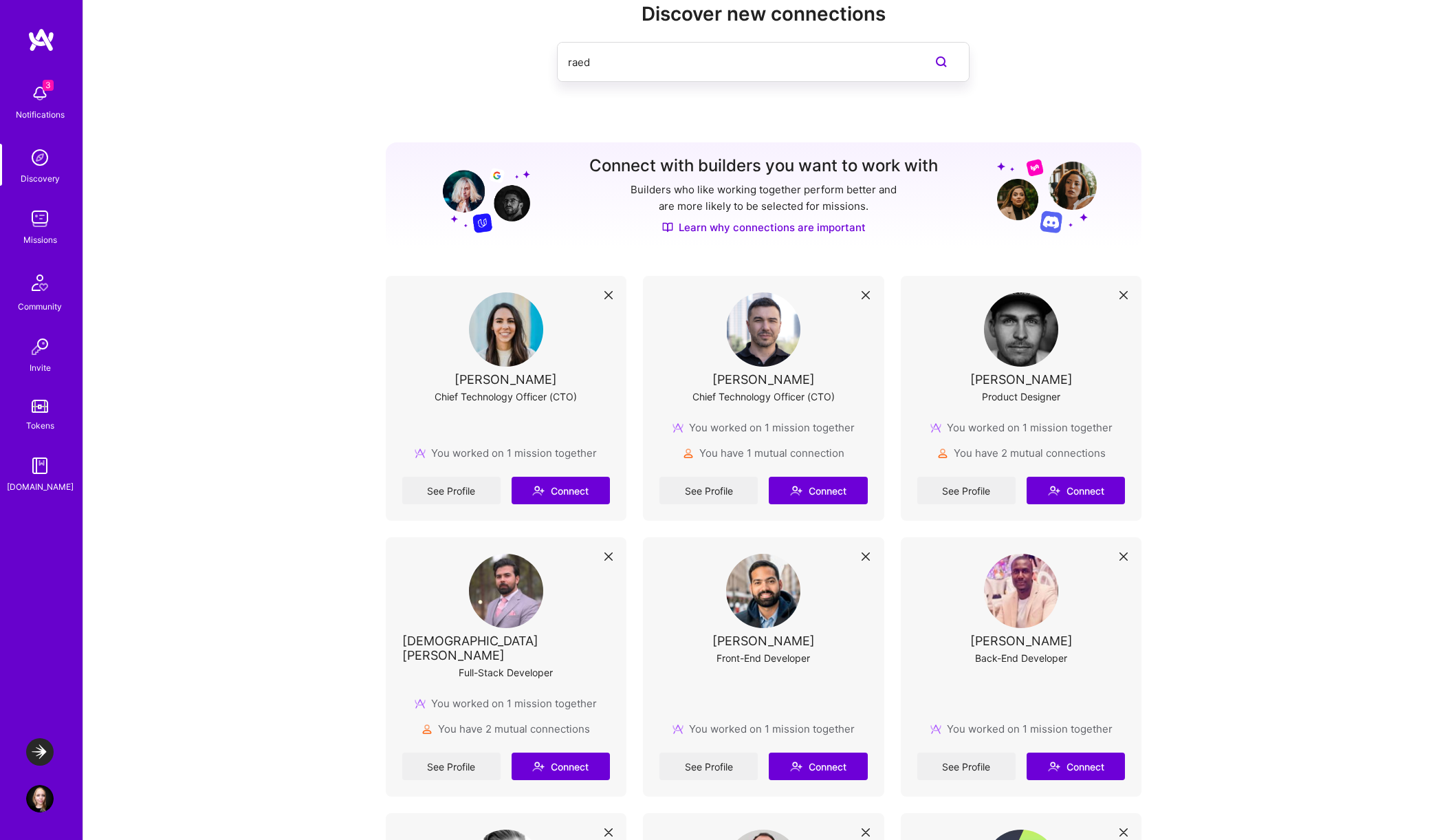
scroll to position [0, 0]
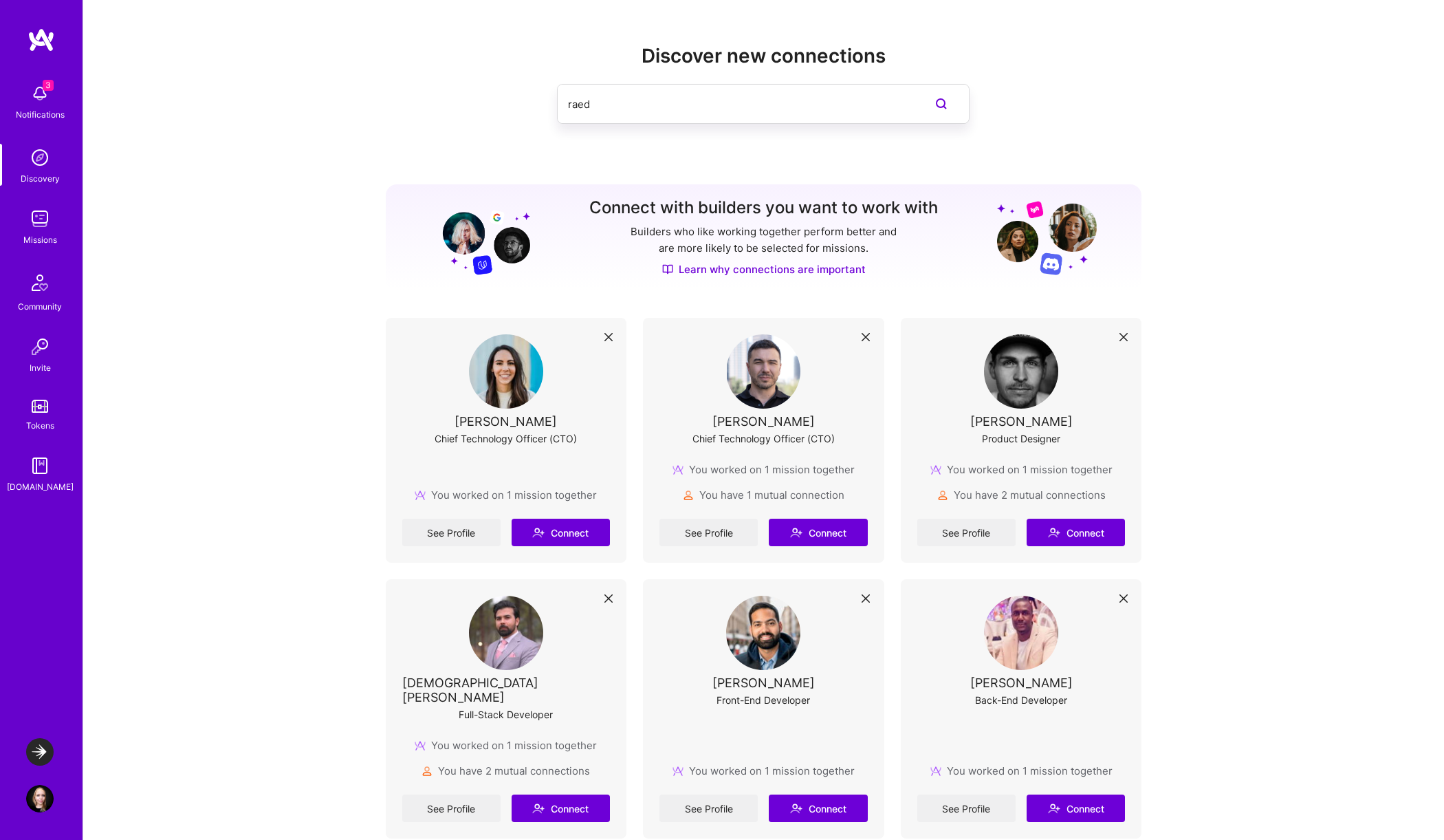
click at [45, 97] on img at bounding box center [39, 93] width 27 height 27
click at [35, 213] on img at bounding box center [39, 218] width 27 height 27
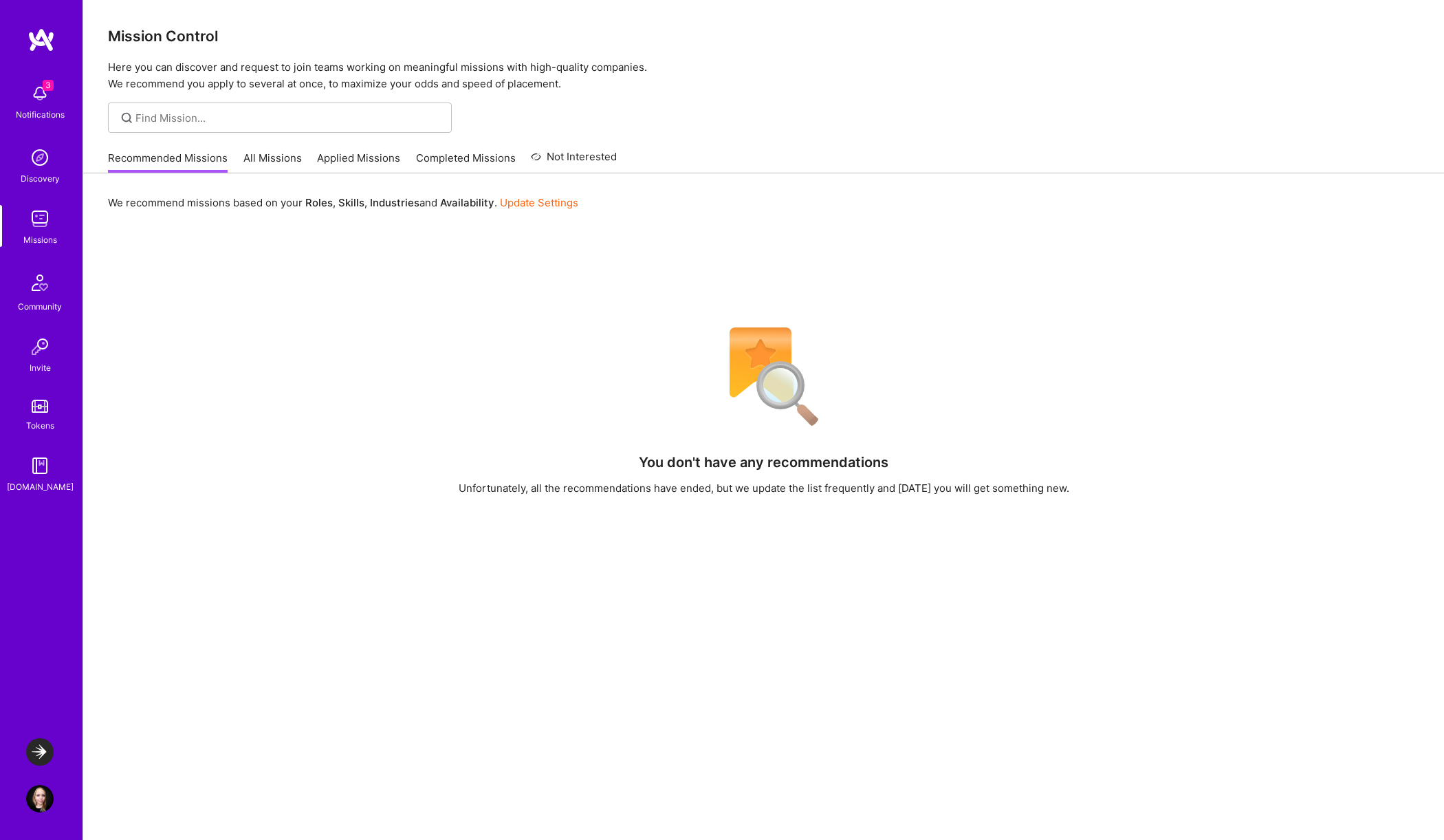
click at [36, 164] on img at bounding box center [39, 157] width 27 height 27
